Goal: Task Accomplishment & Management: Use online tool/utility

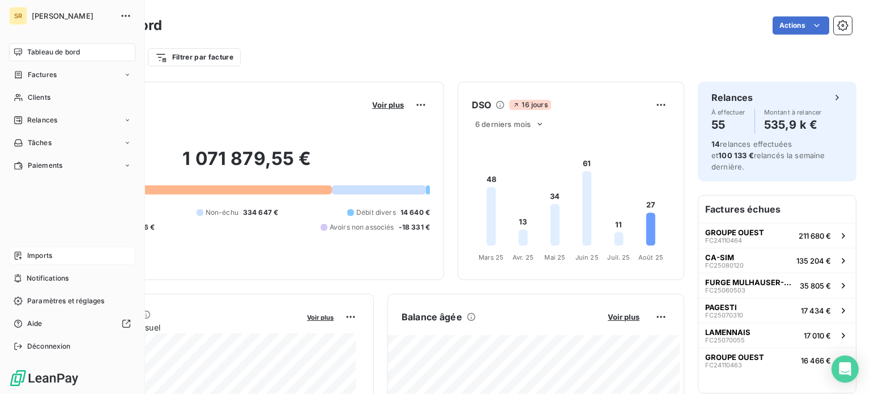
click at [44, 256] on span "Imports" at bounding box center [39, 255] width 25 height 10
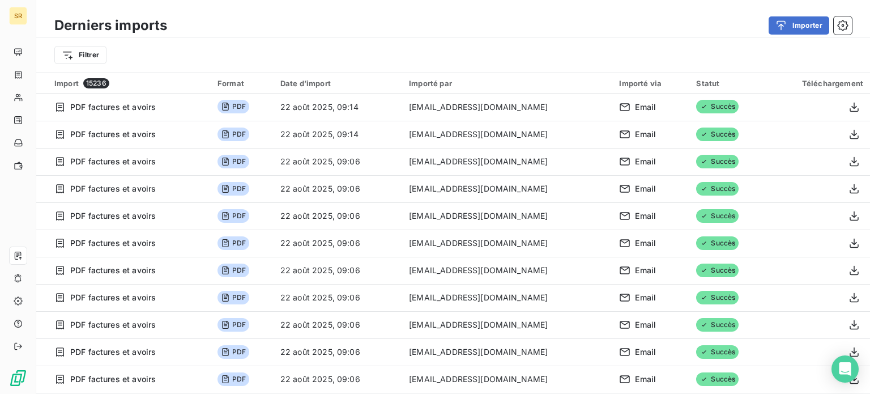
scroll to position [39, 0]
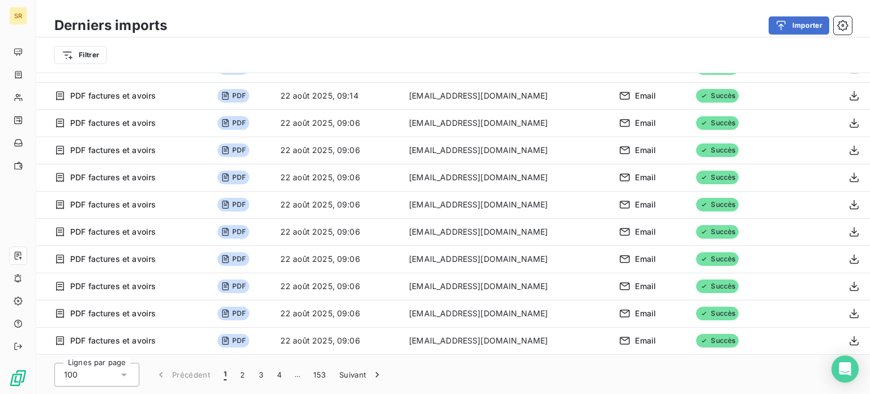
click at [124, 376] on icon at bounding box center [123, 374] width 11 height 11
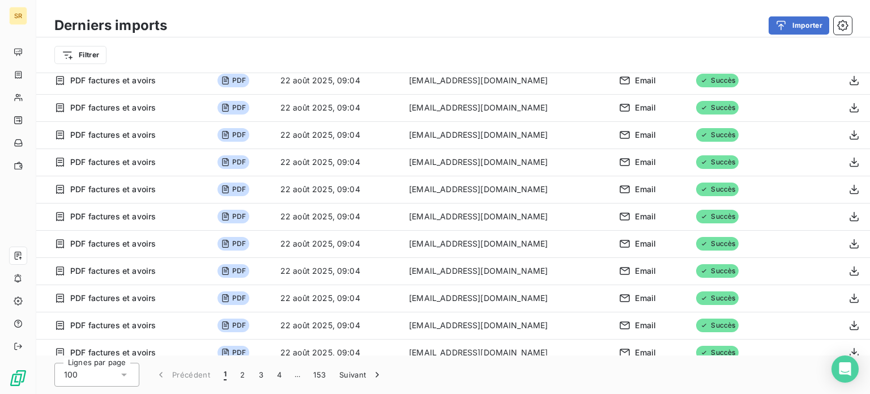
scroll to position [2419, 0]
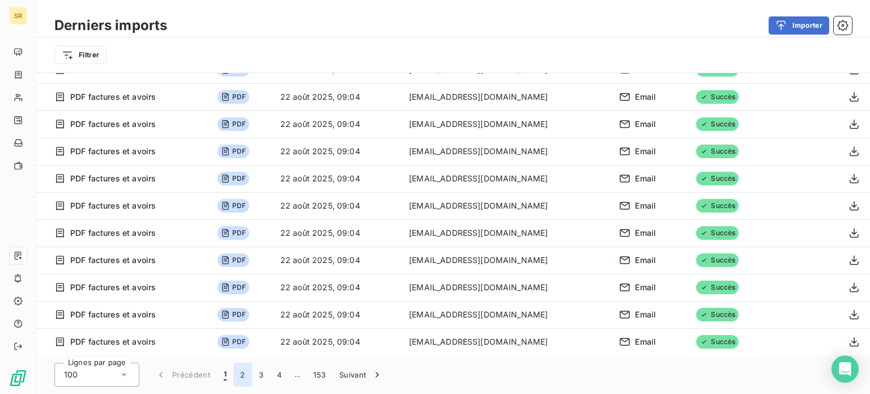
click at [243, 372] on button "2" at bounding box center [242, 375] width 18 height 24
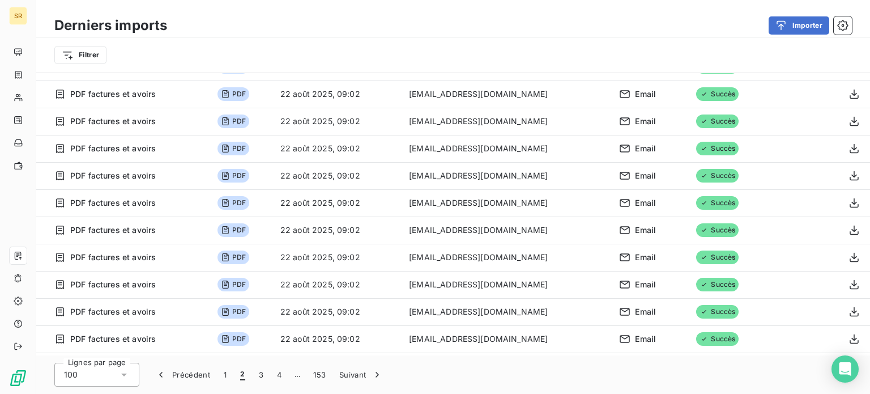
scroll to position [2040, 0]
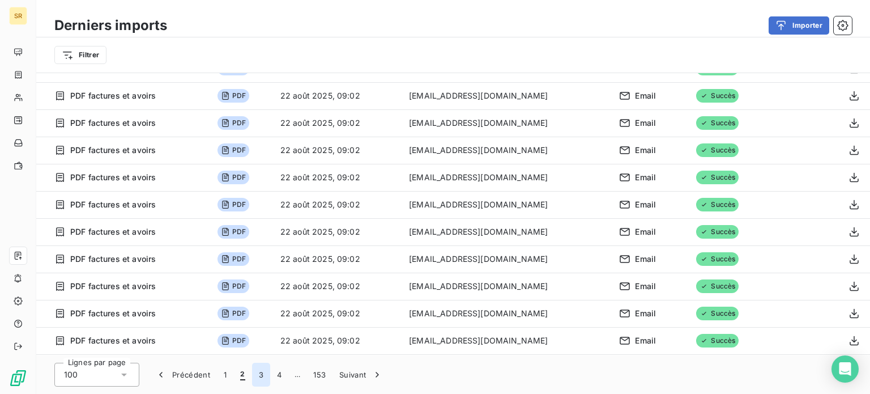
click at [260, 373] on button "3" at bounding box center [261, 375] width 18 height 24
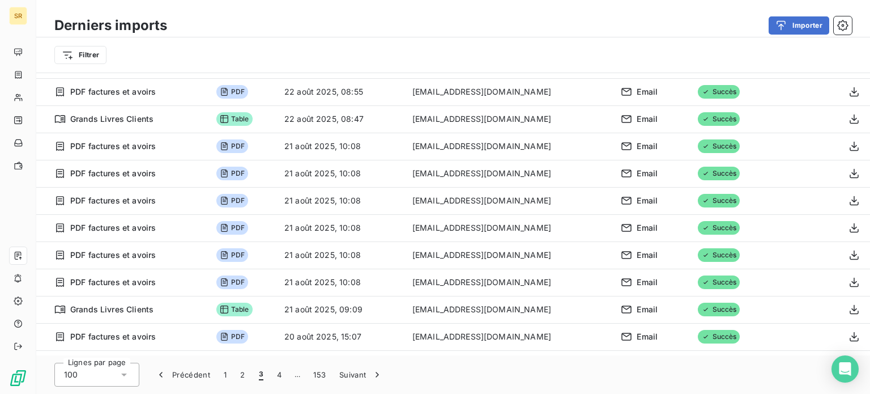
scroll to position [57, 0]
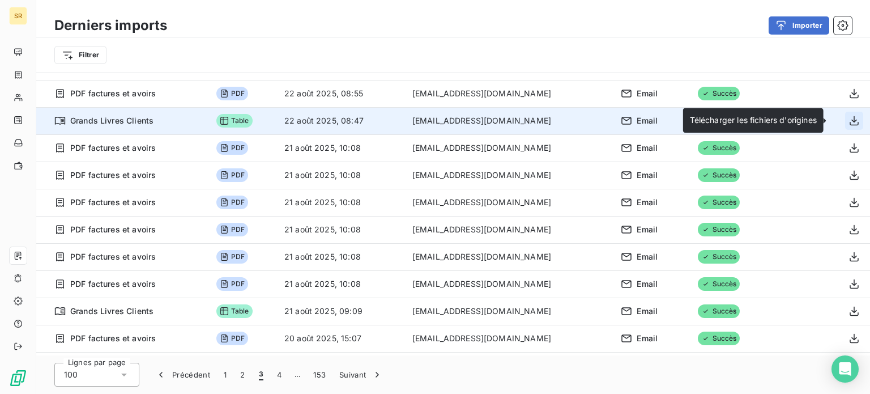
click at [849, 122] on icon "button" at bounding box center [854, 120] width 11 height 11
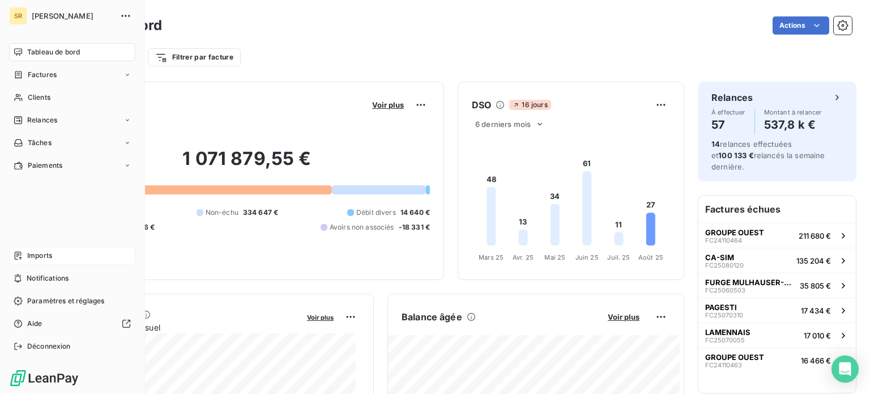
click at [29, 256] on span "Imports" at bounding box center [39, 255] width 25 height 10
click at [33, 68] on div "Factures" at bounding box center [72, 75] width 126 height 18
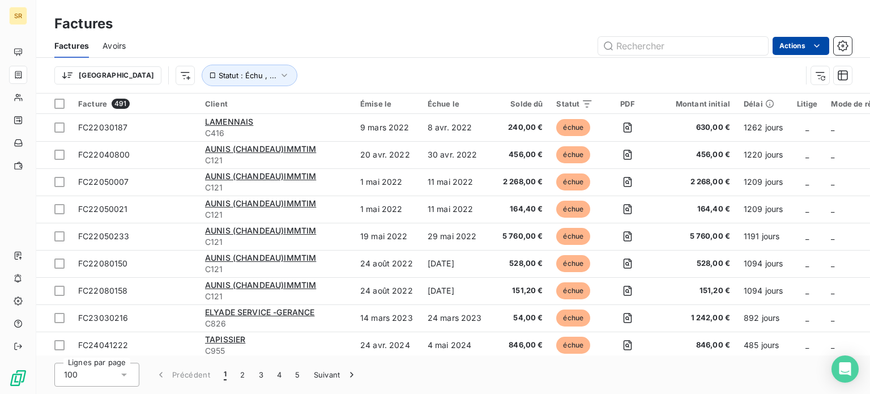
click at [800, 49] on html "SR Factures Factures Avoirs Actions Trier Statut : Échu , ... Facture 491 Clien…" at bounding box center [435, 197] width 870 height 394
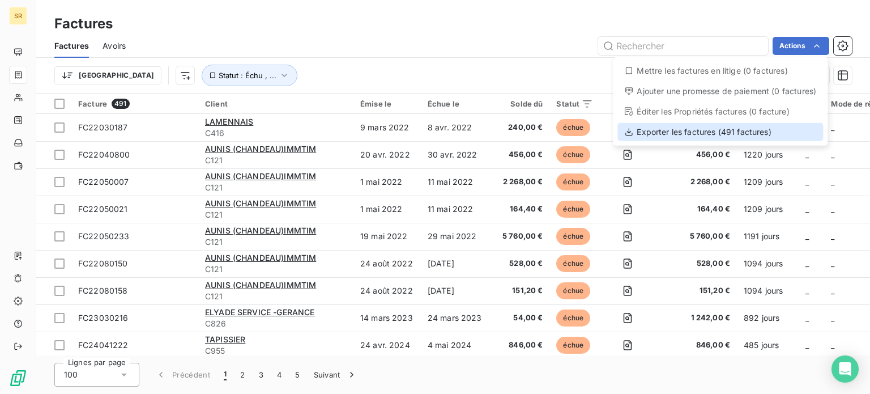
click at [698, 129] on div "Exporter les factures (491 factures)" at bounding box center [721, 132] width 206 height 18
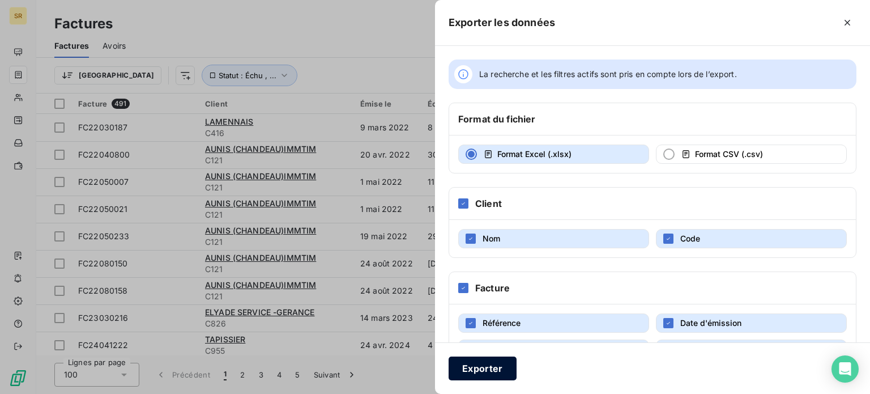
click at [480, 366] on button "Exporter" at bounding box center [483, 368] width 68 height 24
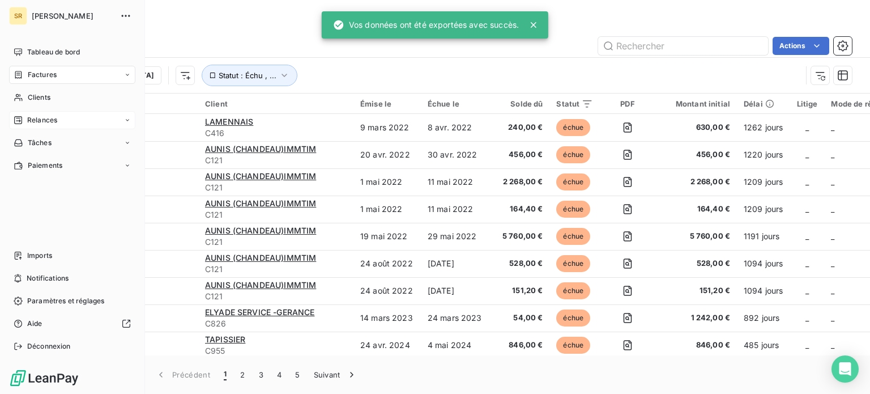
click at [43, 117] on span "Relances" at bounding box center [42, 120] width 30 height 10
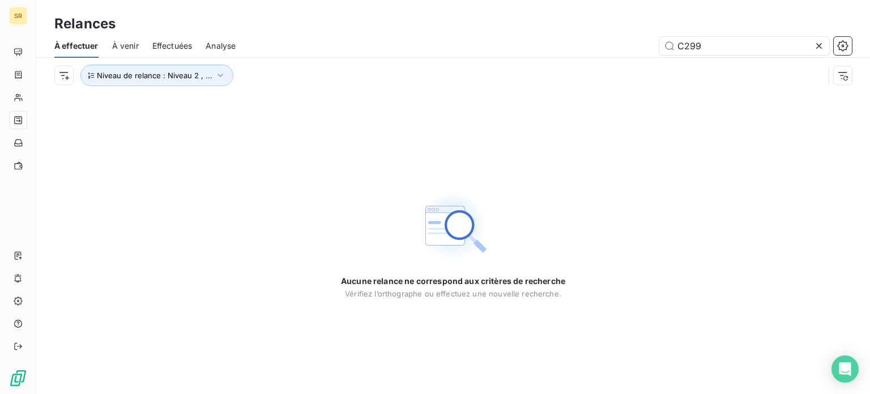
click at [127, 48] on span "À venir" at bounding box center [125, 45] width 27 height 11
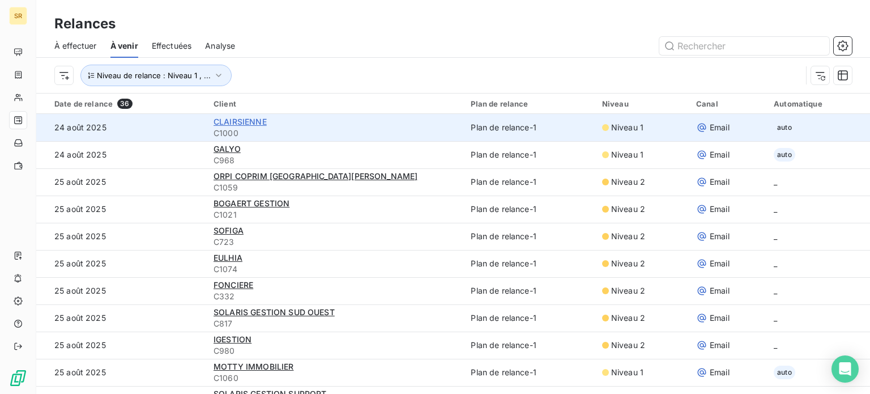
click at [219, 124] on span "CLAIRSIENNE" at bounding box center [240, 122] width 53 height 10
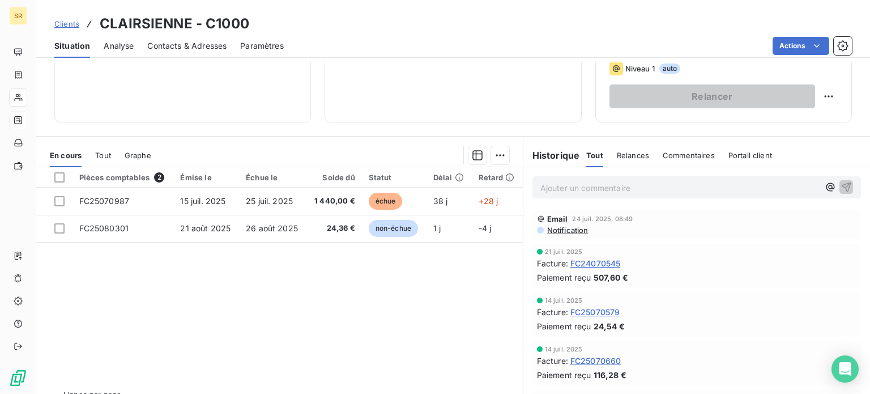
scroll to position [204, 0]
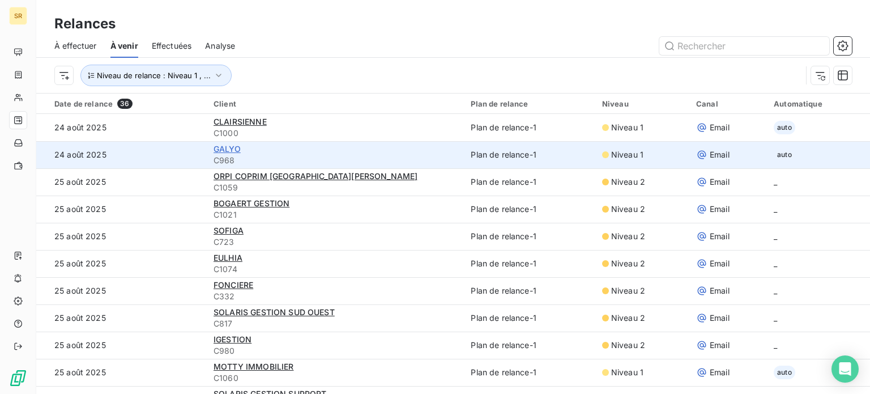
click at [231, 152] on span "GALYO" at bounding box center [227, 149] width 27 height 10
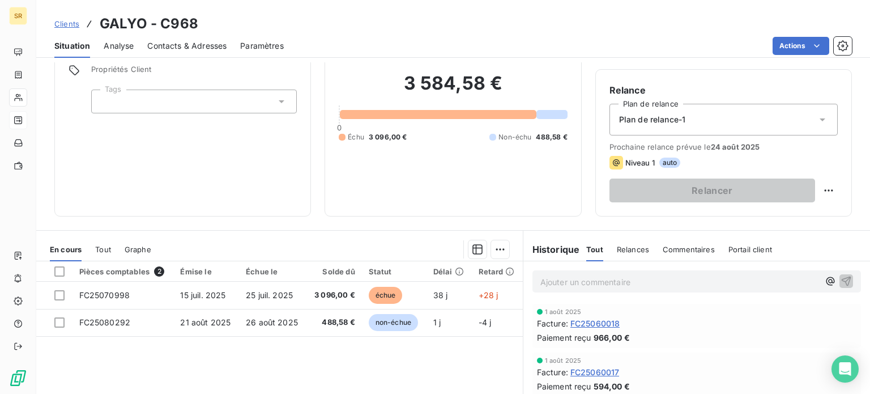
scroll to position [113, 0]
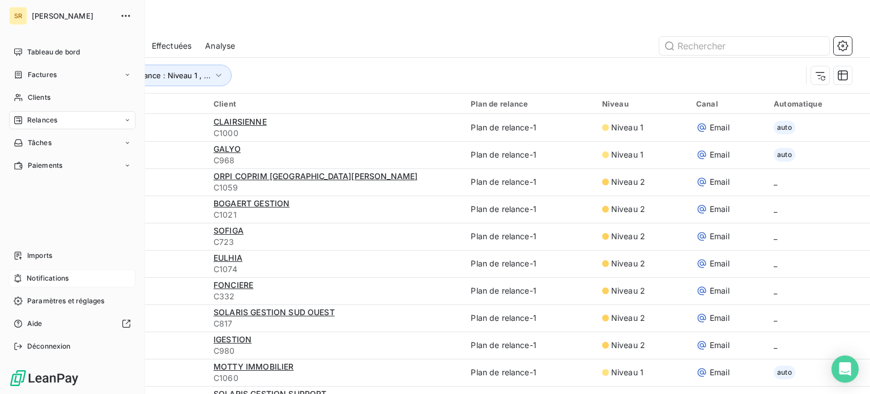
click at [41, 282] on span "Notifications" at bounding box center [48, 278] width 42 height 10
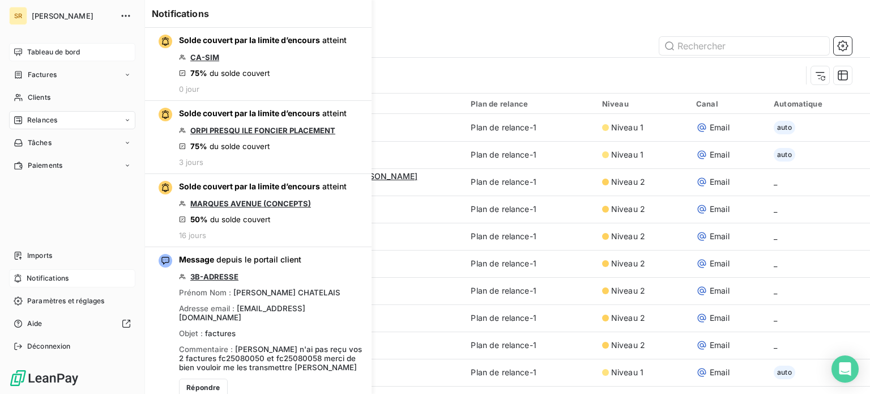
click at [39, 55] on span "Tableau de bord" at bounding box center [53, 52] width 53 height 10
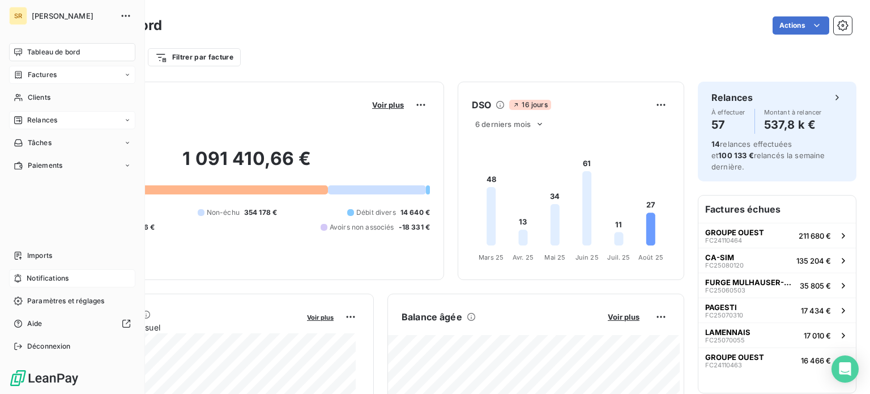
click at [26, 75] on div "Factures" at bounding box center [35, 75] width 43 height 10
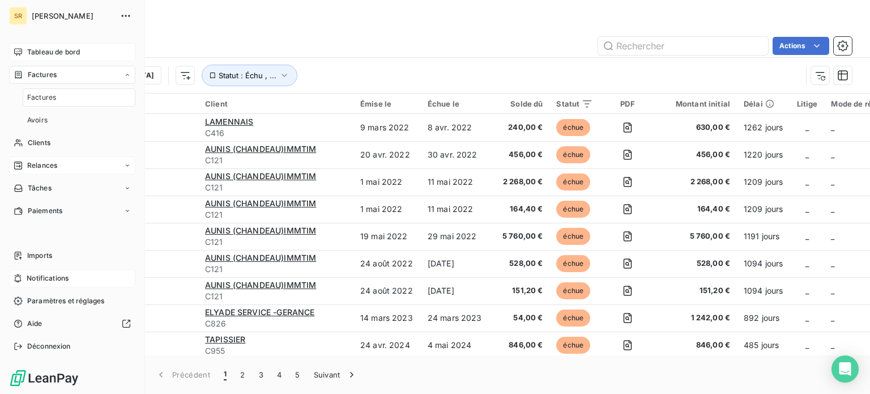
click at [36, 77] on span "Factures" at bounding box center [42, 75] width 29 height 10
click at [40, 96] on span "Clients" at bounding box center [39, 97] width 23 height 10
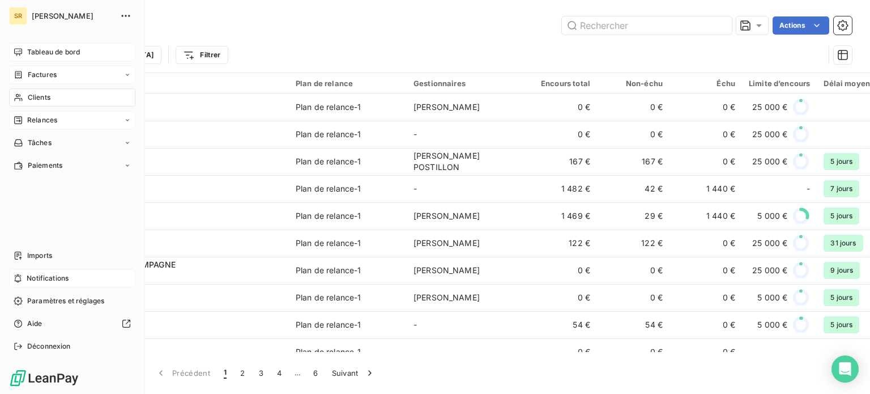
click at [45, 75] on span "Factures" at bounding box center [42, 75] width 29 height 10
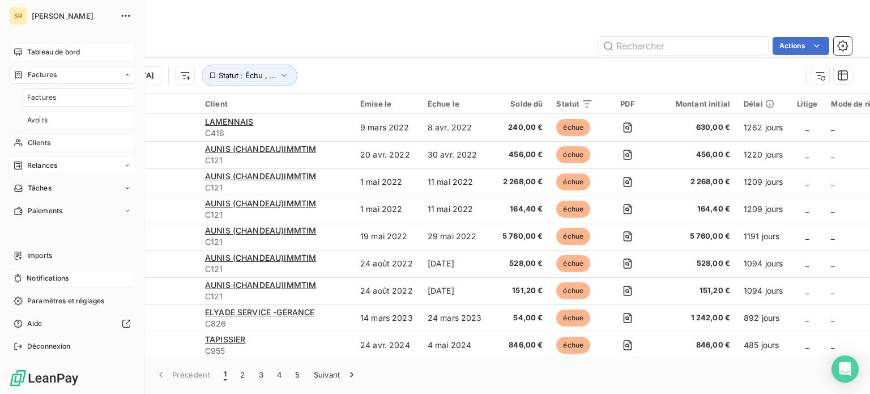
click at [44, 120] on span "Avoirs" at bounding box center [37, 120] width 20 height 10
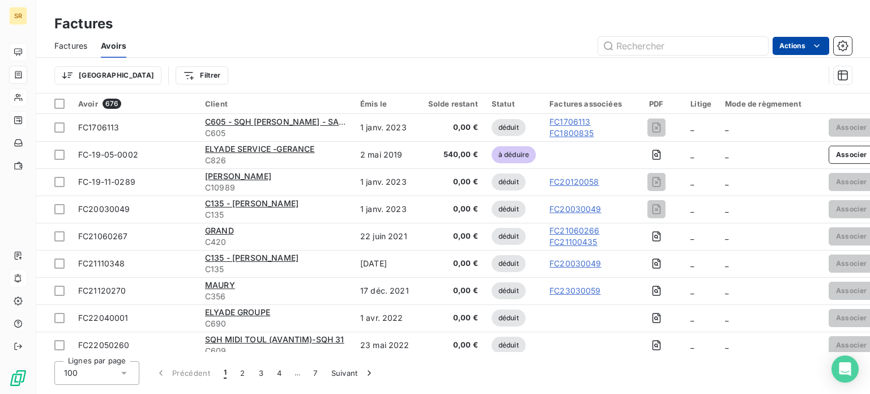
click at [796, 48] on html "SR Factures Factures Avoirs Actions Trier Filtrer Avoir 676 Client Émis le Sold…" at bounding box center [435, 197] width 870 height 394
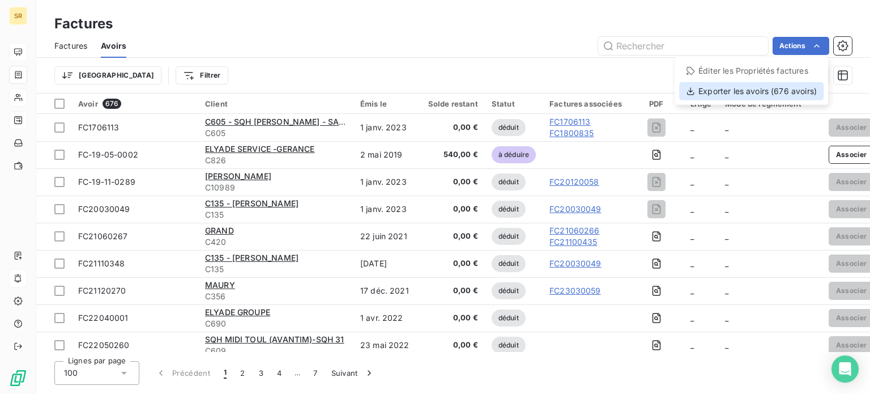
click at [752, 96] on div "Exporter les avoirs (676 avoirs)" at bounding box center [751, 91] width 144 height 18
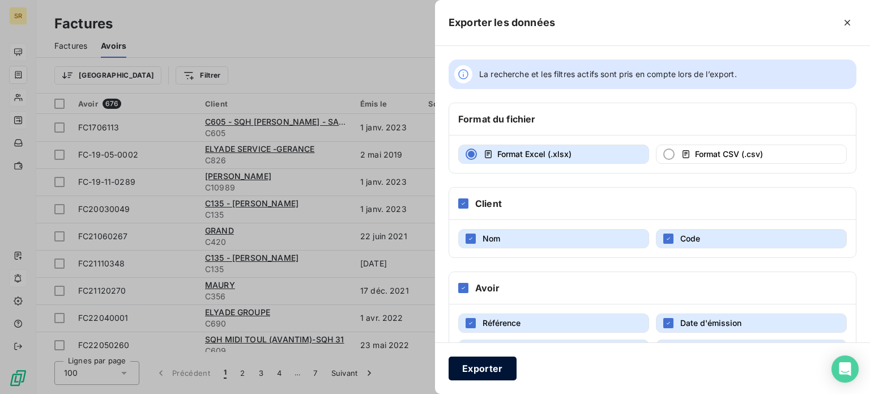
click at [483, 369] on button "Exporter" at bounding box center [483, 368] width 68 height 24
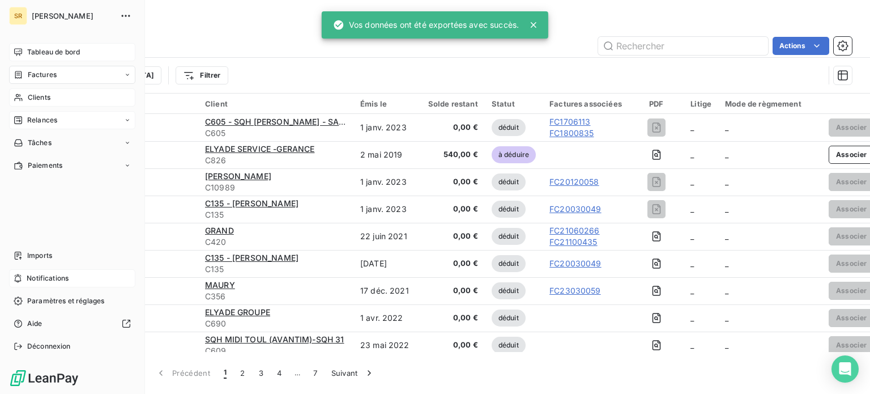
click at [34, 72] on span "Factures" at bounding box center [42, 75] width 29 height 10
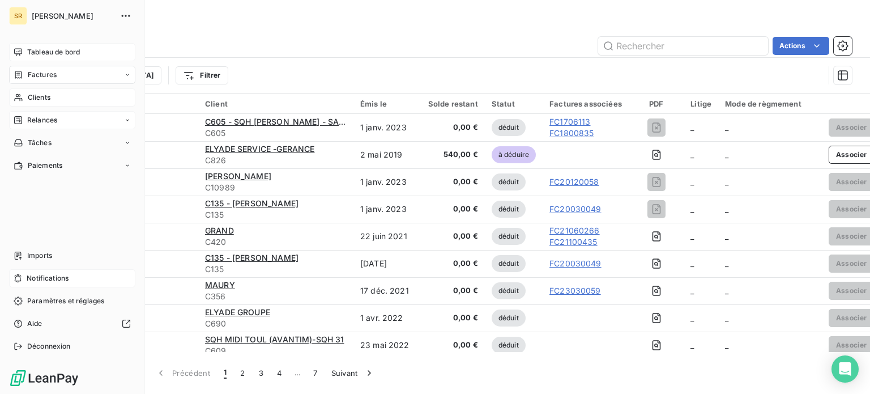
click at [57, 48] on span "Tableau de bord" at bounding box center [53, 52] width 53 height 10
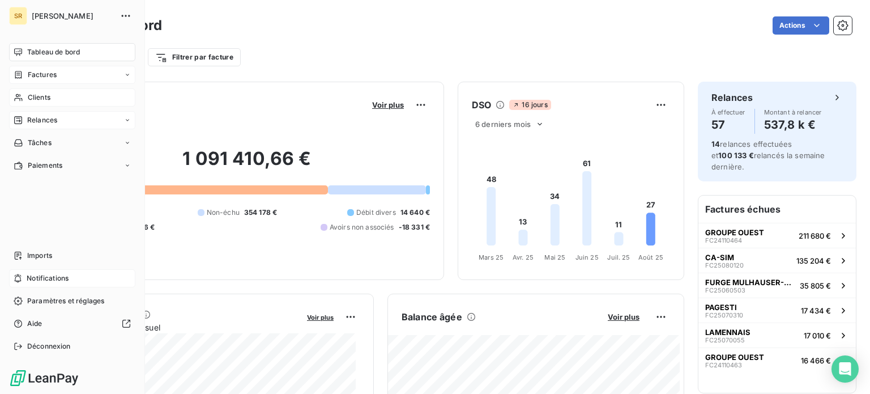
click at [35, 119] on span "Relances" at bounding box center [42, 120] width 30 height 10
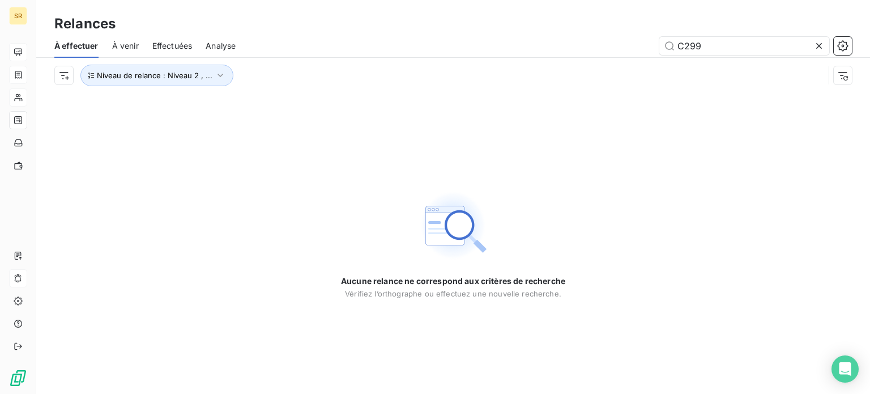
click at [122, 42] on span "À venir" at bounding box center [125, 45] width 27 height 11
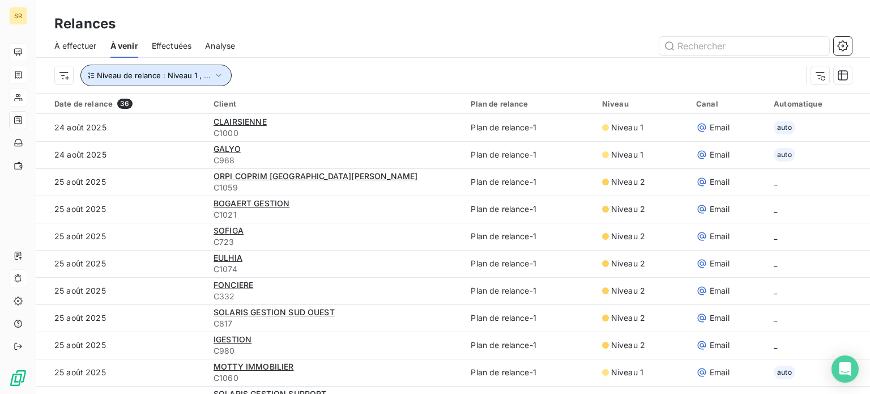
click at [168, 78] on span "Niveau de relance : Niveau 1 , ..." at bounding box center [154, 75] width 114 height 9
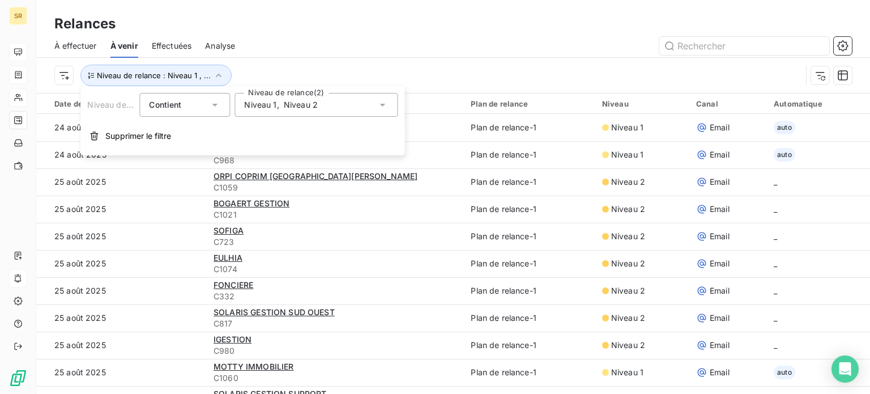
click at [384, 109] on icon at bounding box center [382, 104] width 11 height 11
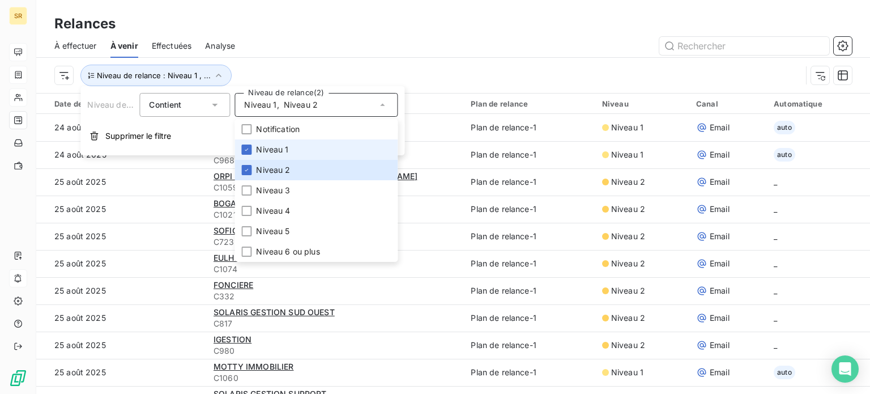
click at [273, 144] on span "Niveau 1" at bounding box center [272, 149] width 32 height 11
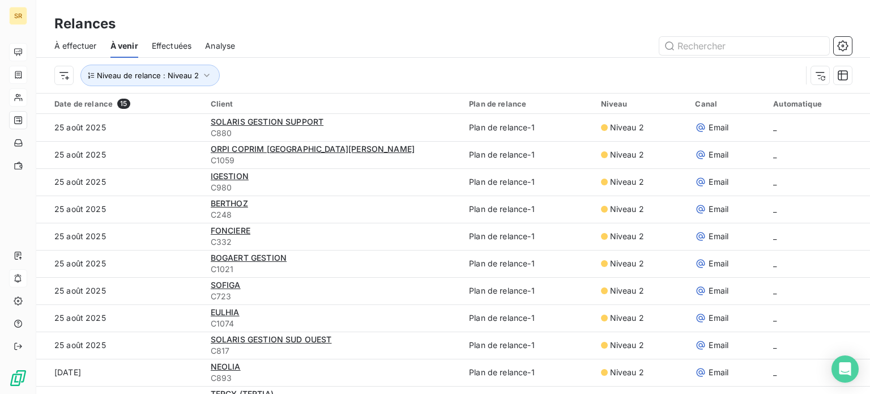
click at [367, 27] on div "Relances" at bounding box center [453, 24] width 834 height 20
click at [179, 75] on span "Niveau de relance : Niveau 2" at bounding box center [148, 75] width 102 height 9
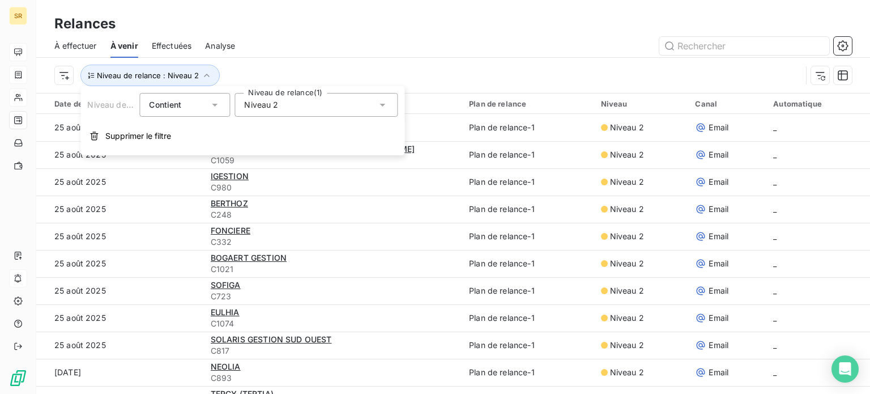
click at [384, 105] on icon at bounding box center [382, 104] width 11 height 11
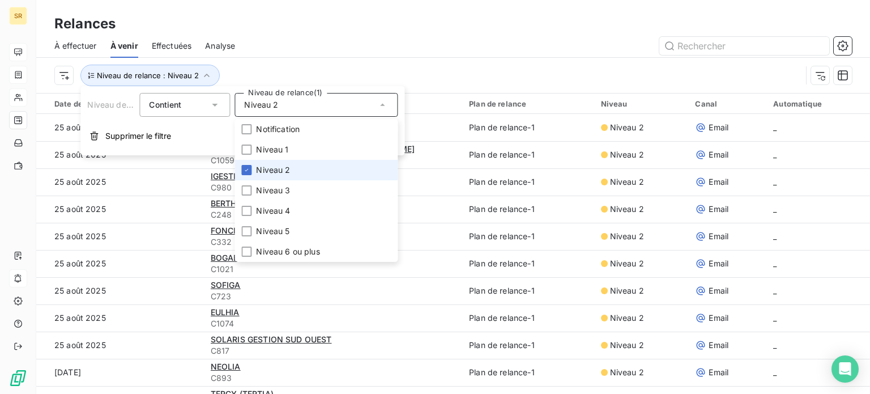
click at [384, 105] on icon at bounding box center [382, 105] width 5 height 2
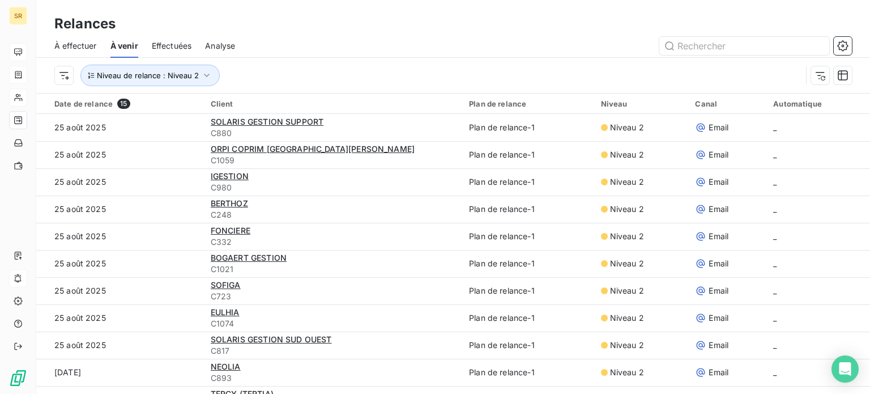
click at [267, 40] on div at bounding box center [550, 46] width 603 height 18
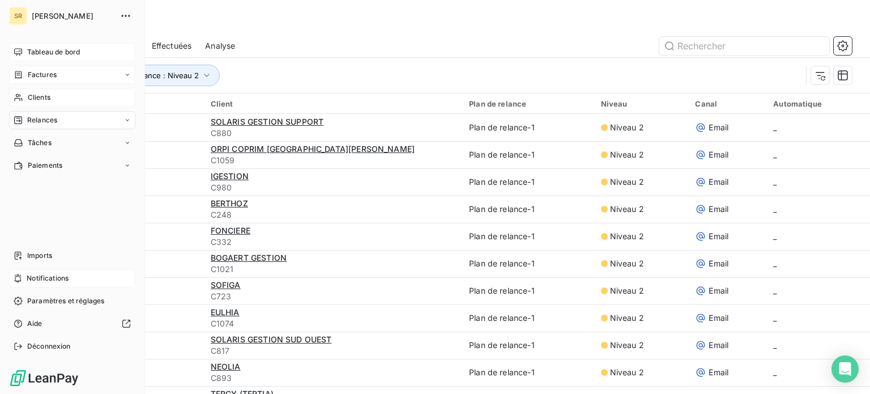
click at [34, 54] on span "Tableau de bord" at bounding box center [53, 52] width 53 height 10
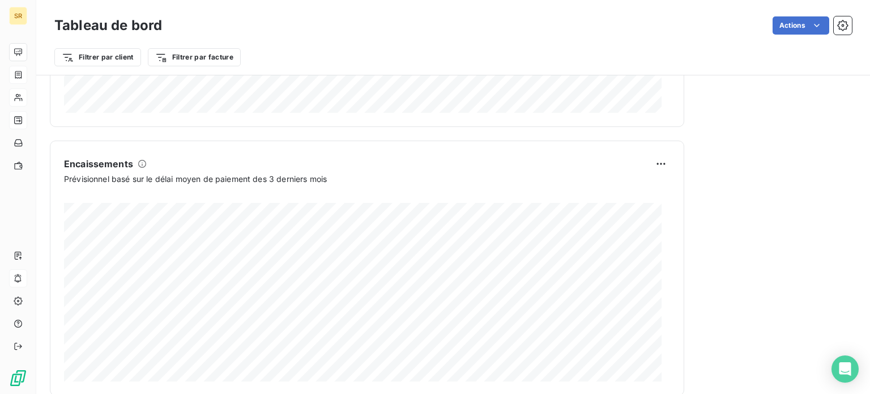
scroll to position [710, 0]
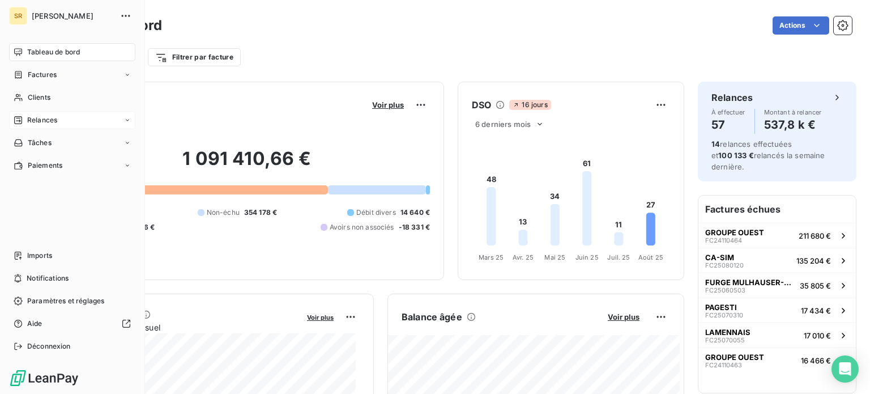
click at [46, 115] on span "Relances" at bounding box center [42, 120] width 30 height 10
click at [44, 124] on span "Relances" at bounding box center [42, 120] width 30 height 10
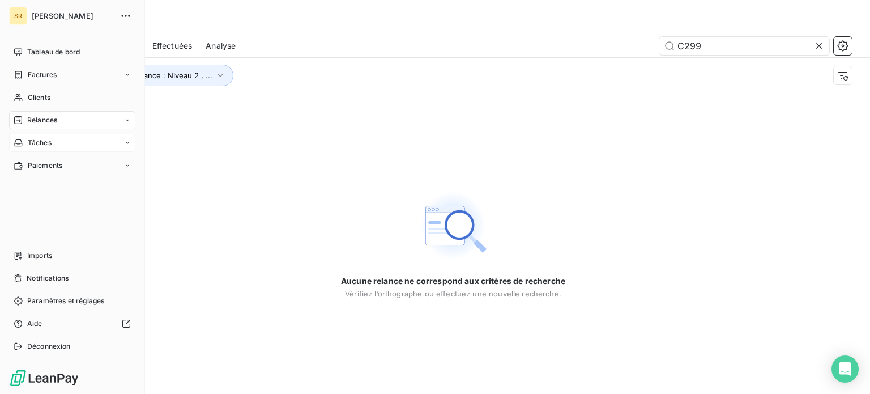
click at [34, 142] on span "Tâches" at bounding box center [40, 143] width 24 height 10
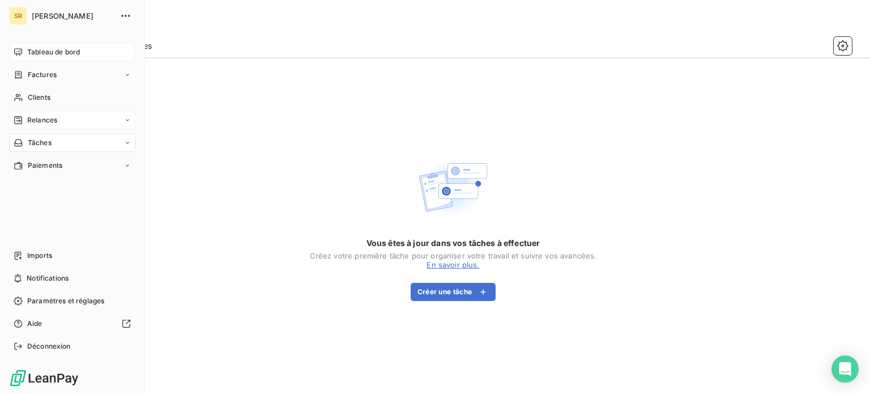
click at [39, 54] on span "Tableau de bord" at bounding box center [53, 52] width 53 height 10
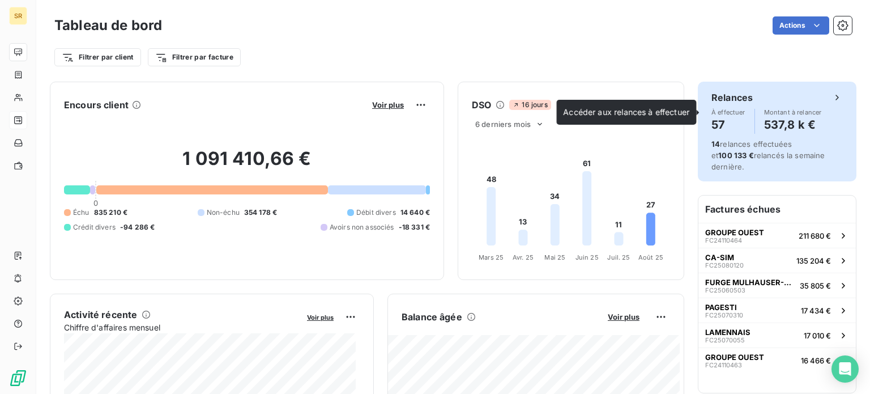
click at [733, 122] on h4 "57" at bounding box center [729, 125] width 34 height 18
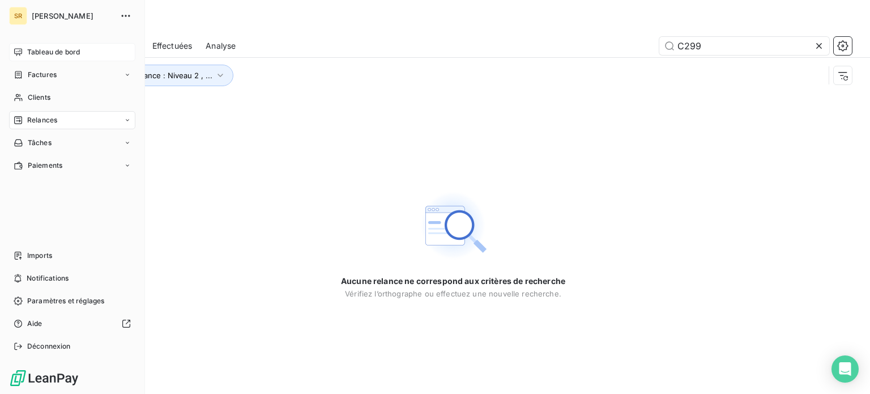
click at [43, 52] on span "Tableau de bord" at bounding box center [53, 52] width 53 height 10
